Goal: Task Accomplishment & Management: Complete application form

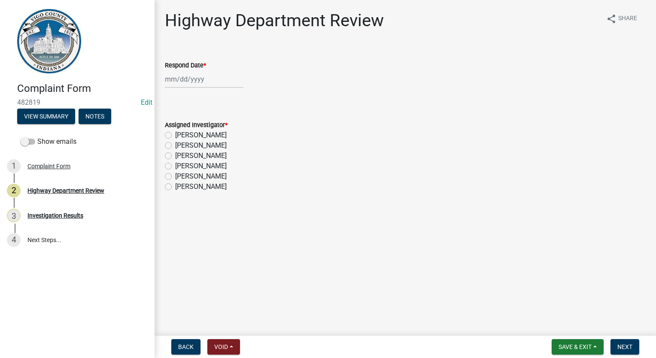
select select "9"
select select "2025"
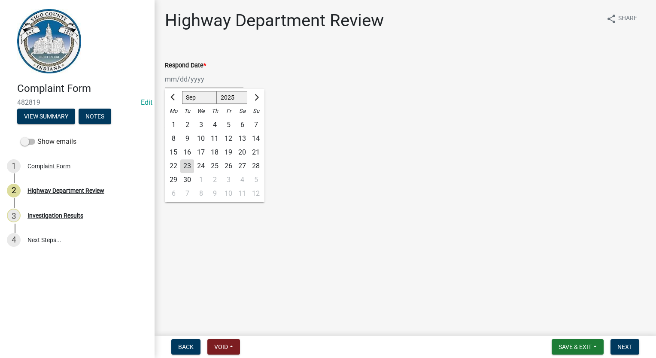
click at [185, 78] on div "[PERSON_NAME] Feb Mar Apr [PERSON_NAME][DATE] Oct Nov [DATE] 1526 1527 1528 152…" at bounding box center [204, 79] width 79 height 18
click at [191, 168] on div "23" at bounding box center [187, 166] width 14 height 14
type input "[DATE]"
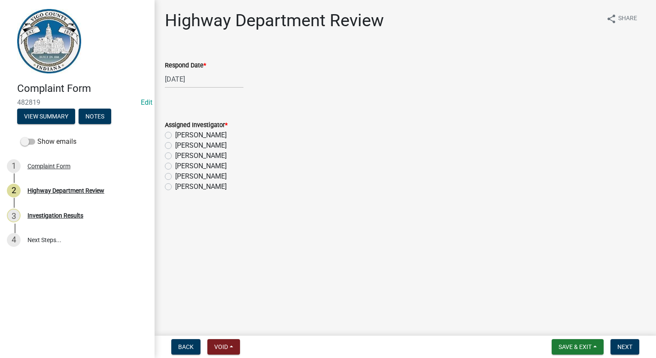
click at [175, 186] on label "[PERSON_NAME]" at bounding box center [201, 187] width 52 height 10
click at [175, 186] on input "[PERSON_NAME]" at bounding box center [178, 185] width 6 height 6
radio input "true"
click at [625, 346] on span "Next" at bounding box center [624, 346] width 15 height 7
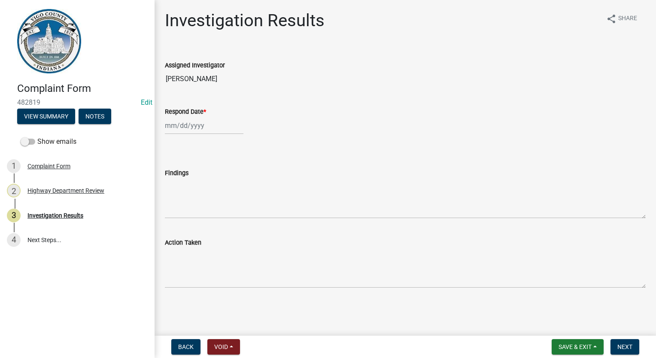
click at [185, 125] on div at bounding box center [204, 126] width 79 height 18
select select "9"
select select "2025"
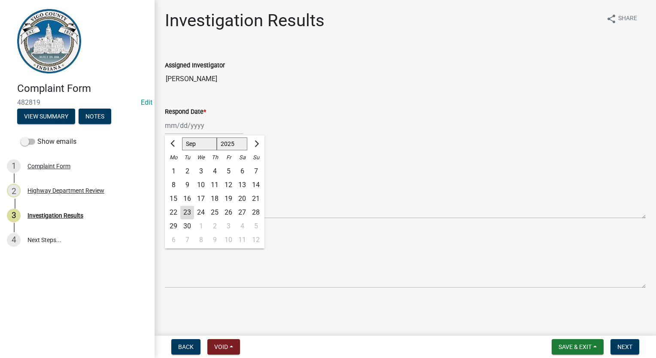
click at [188, 209] on div "23" at bounding box center [187, 213] width 14 height 14
type input "[DATE]"
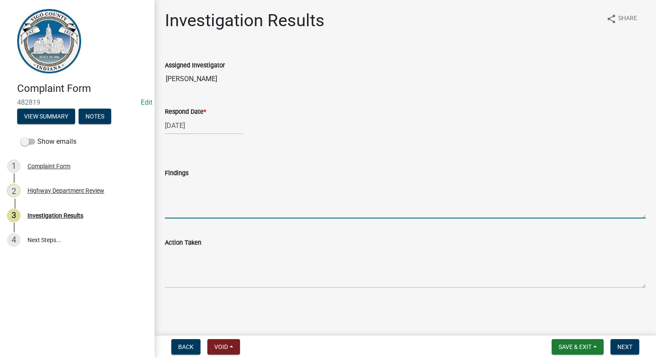
click at [192, 200] on textarea "Findings" at bounding box center [405, 198] width 481 height 40
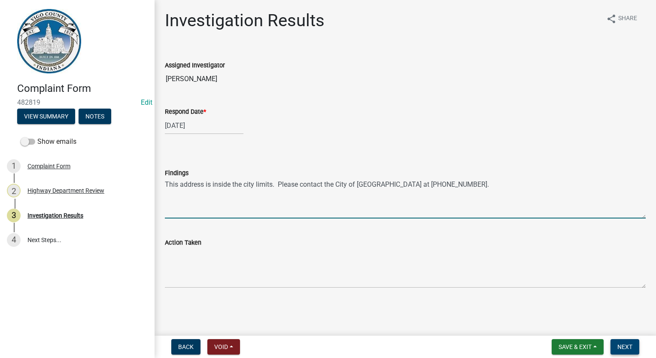
type textarea "This address is inside the city limits. Please contact the City of Terre Haute …"
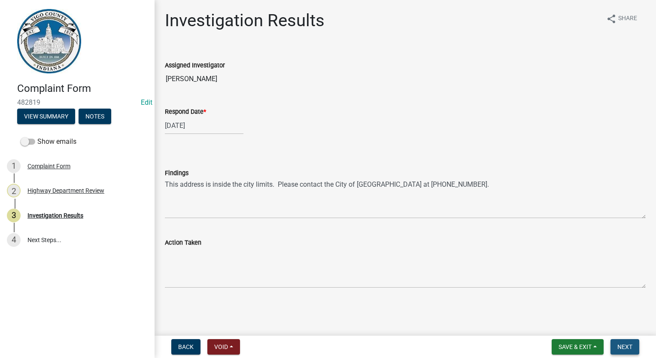
click at [622, 348] on span "Next" at bounding box center [624, 346] width 15 height 7
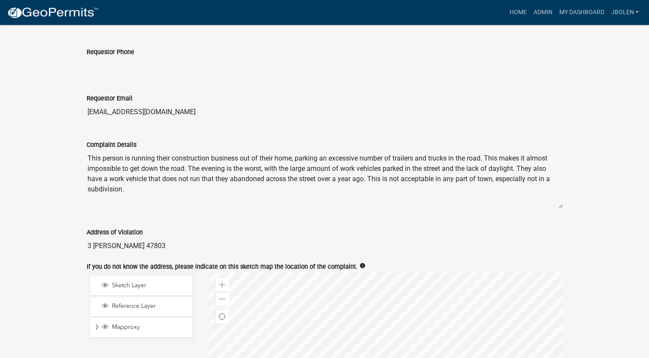
scroll to position [258, 0]
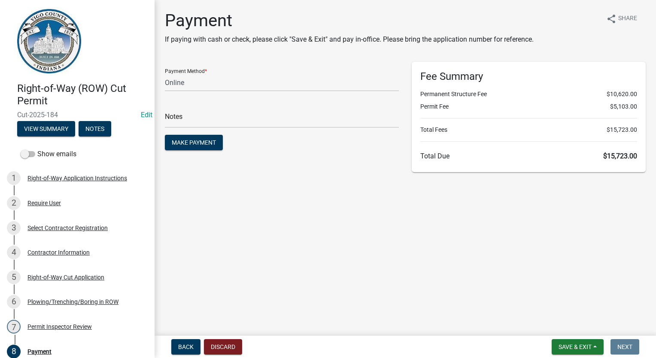
select select "3: 3"
click at [577, 349] on span "Save & Exit" at bounding box center [574, 346] width 33 height 7
click at [573, 328] on button "Save & Exit" at bounding box center [569, 324] width 69 height 21
